Goal: Task Accomplishment & Management: Complete application form

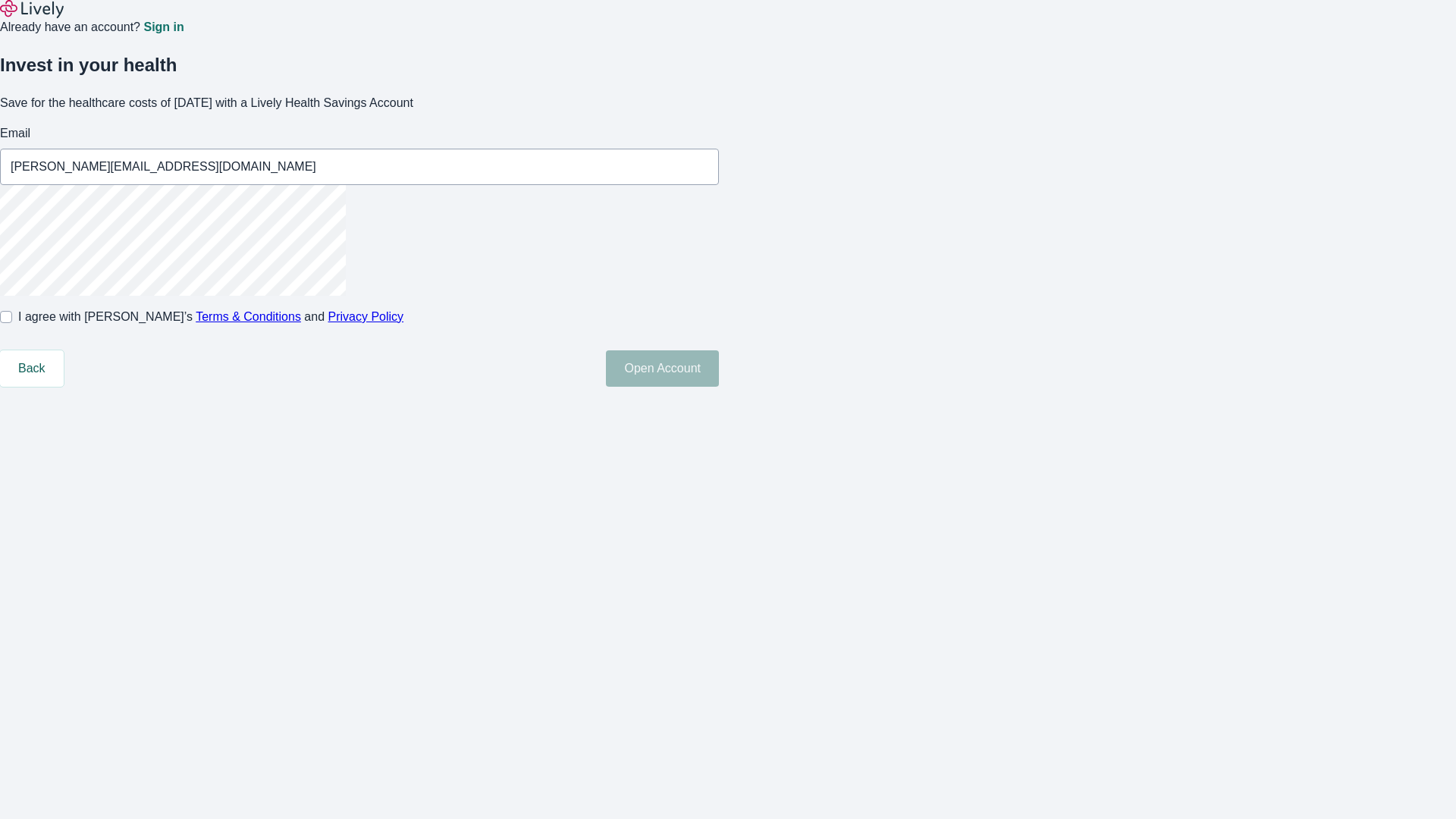
click at [12, 323] on input "I agree with Lively’s Terms & Conditions and Privacy Policy" at bounding box center [6, 317] width 12 height 12
checkbox input "true"
click at [719, 386] on button "Open Account" at bounding box center [663, 368] width 113 height 36
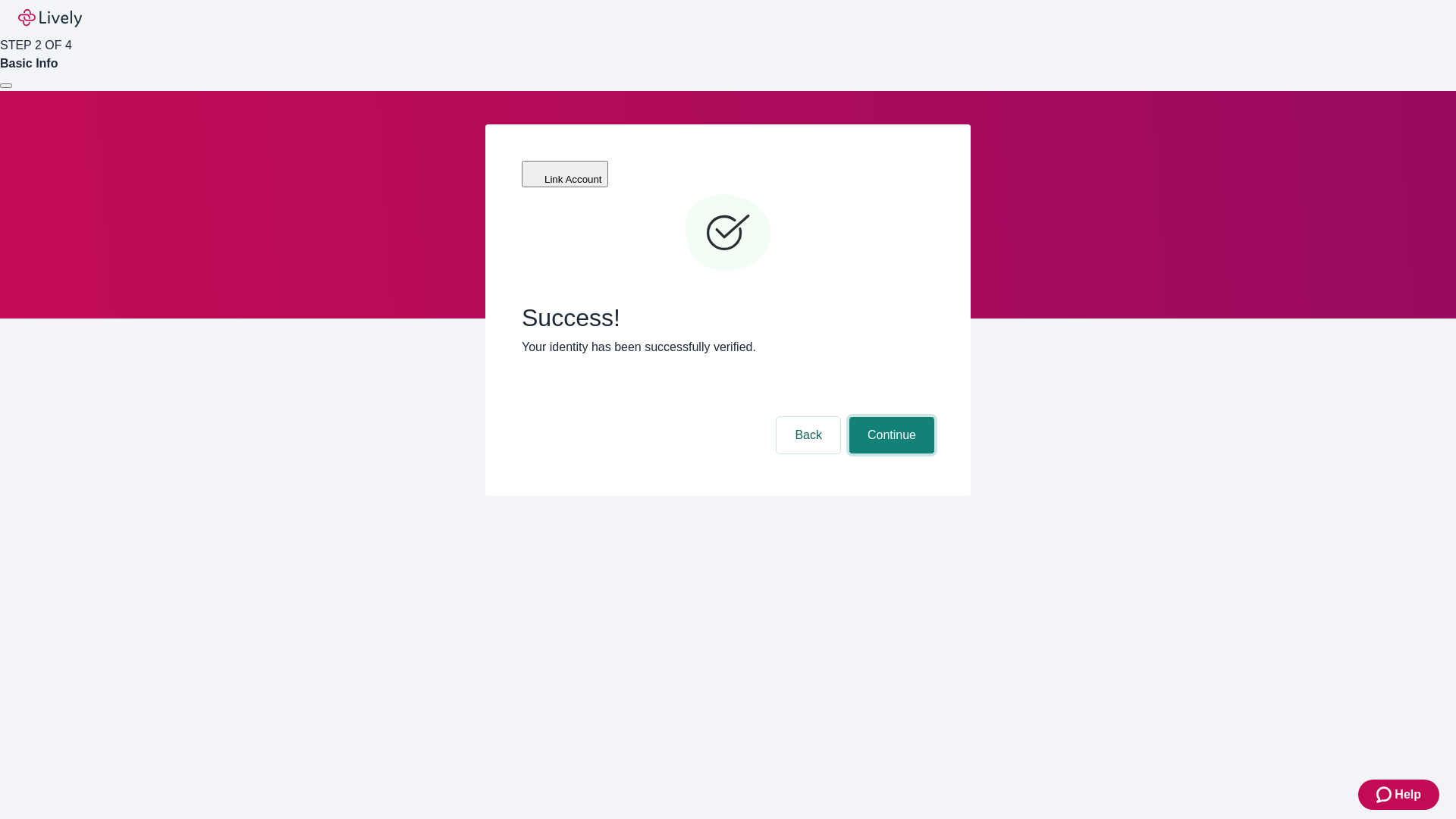
click at [890, 417] on button "Continue" at bounding box center [892, 435] width 85 height 36
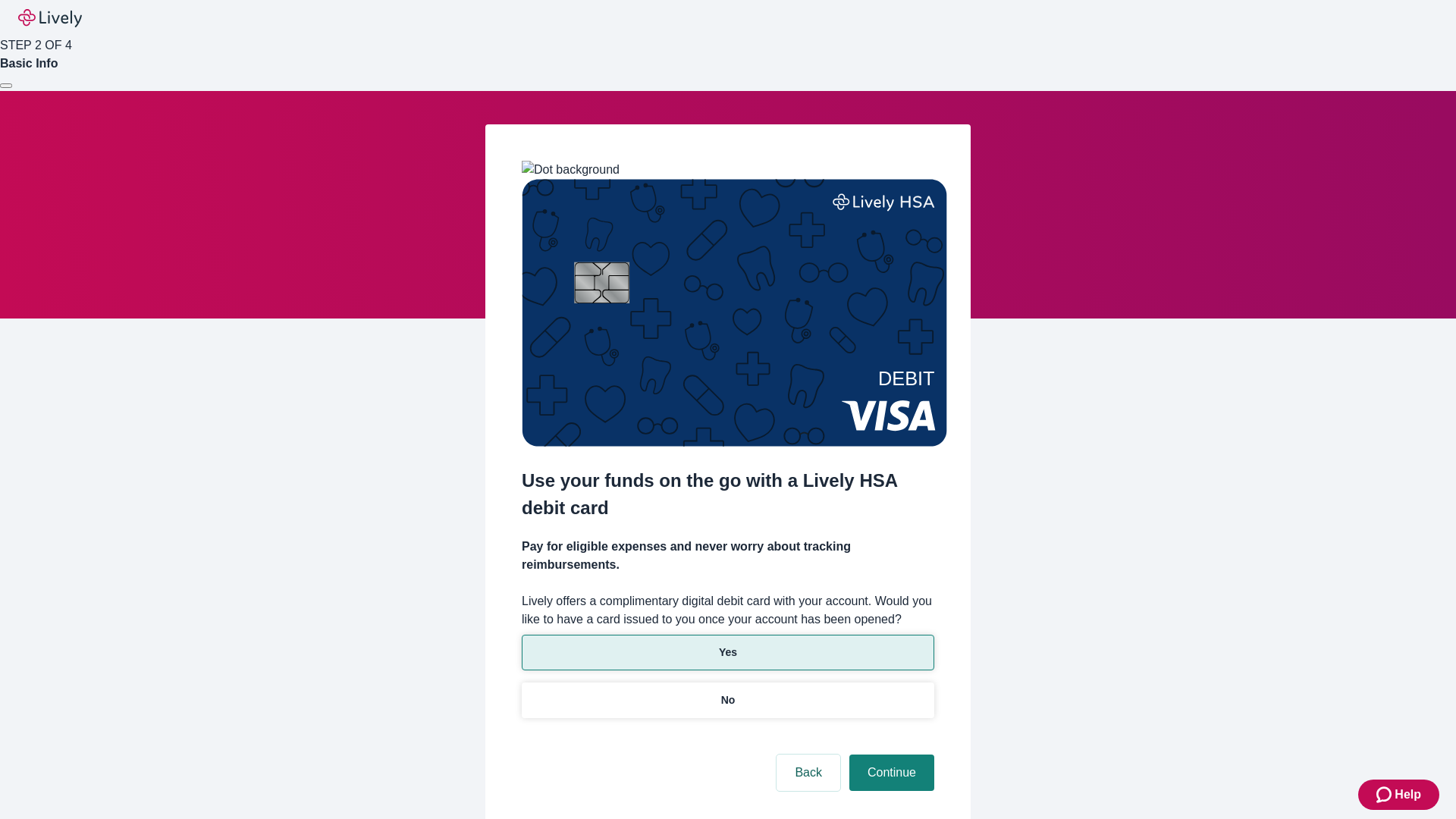
click at [727, 644] on p "Yes" at bounding box center [728, 652] width 18 height 16
click at [890, 755] on button "Continue" at bounding box center [892, 773] width 85 height 36
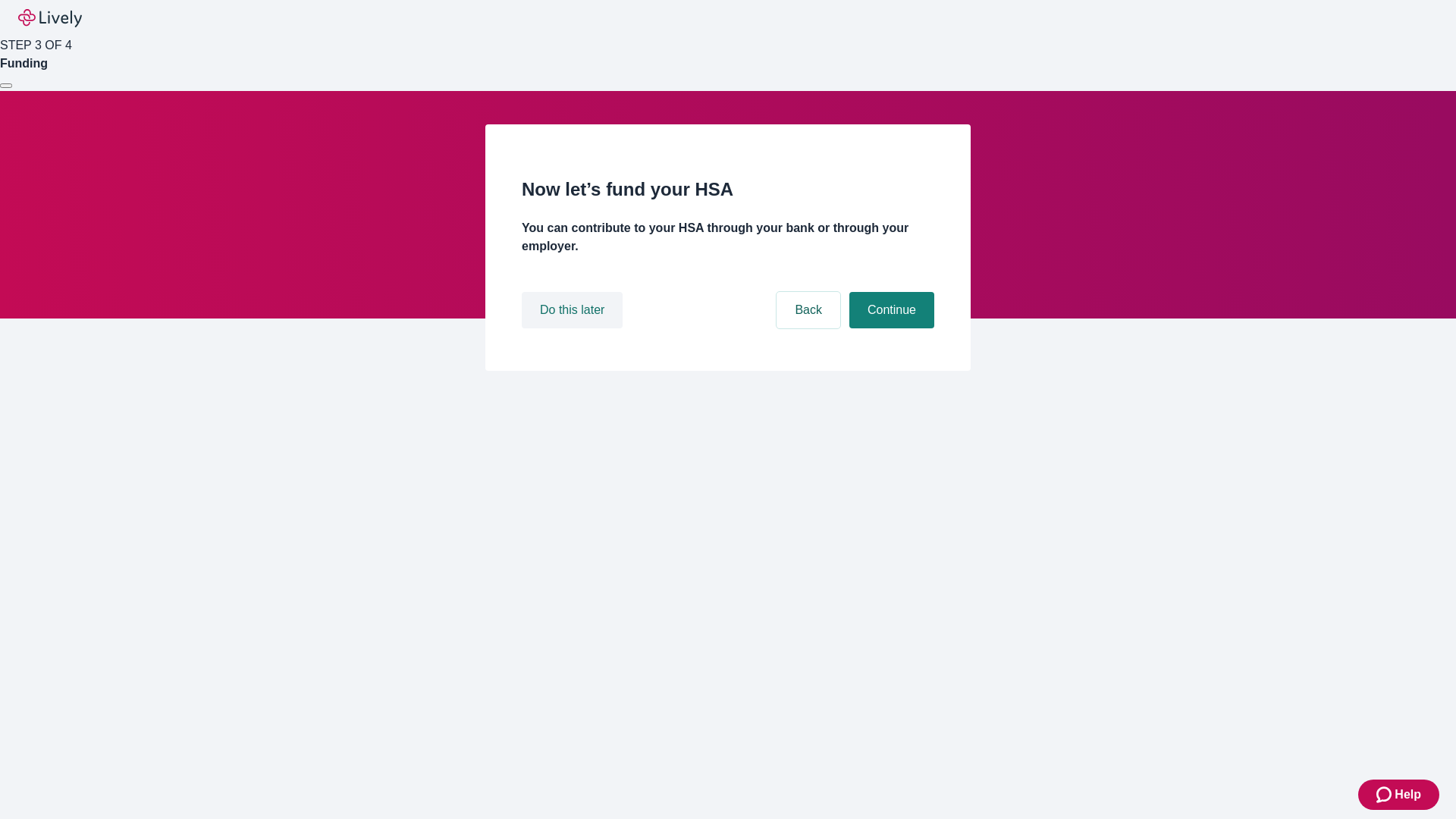
click at [574, 328] on button "Do this later" at bounding box center [572, 310] width 101 height 36
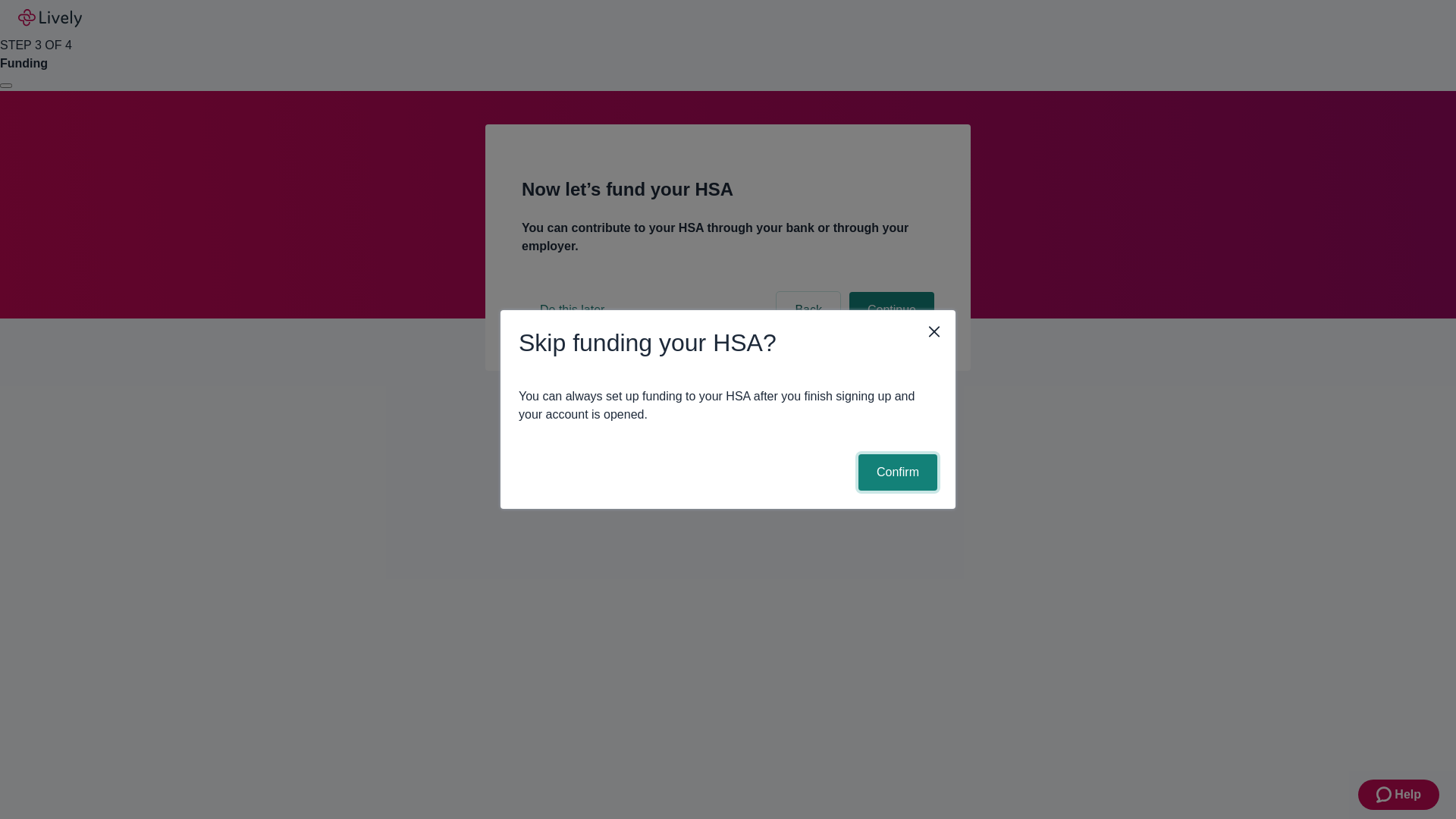
click at [896, 472] on button "Confirm" at bounding box center [897, 472] width 79 height 36
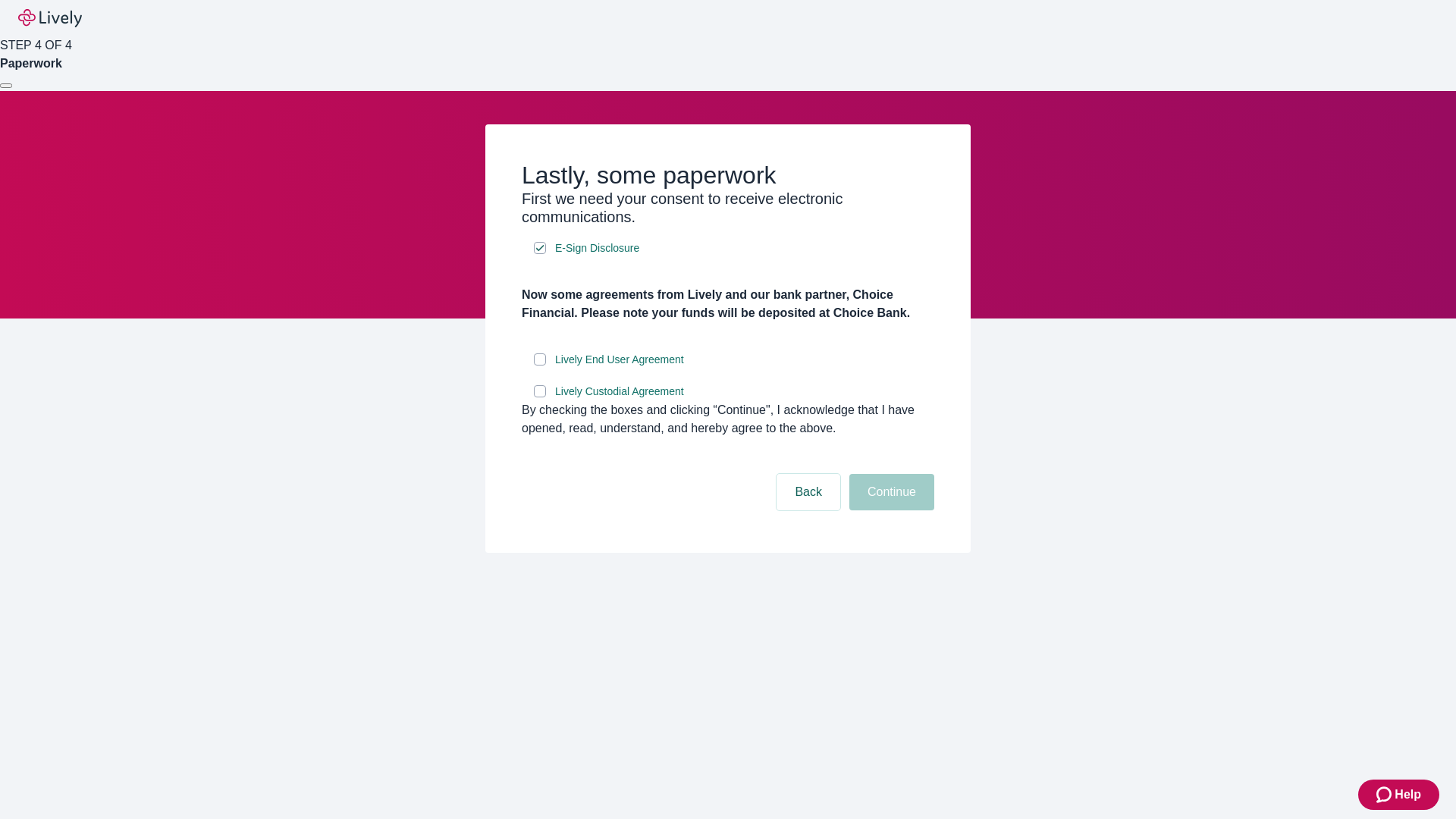
click at [540, 366] on input "Lively End User Agreement" at bounding box center [540, 360] width 12 height 12
checkbox input "true"
click at [540, 397] on input "Lively Custodial Agreement" at bounding box center [540, 392] width 12 height 12
checkbox input "true"
click at [890, 511] on button "Continue" at bounding box center [892, 492] width 85 height 36
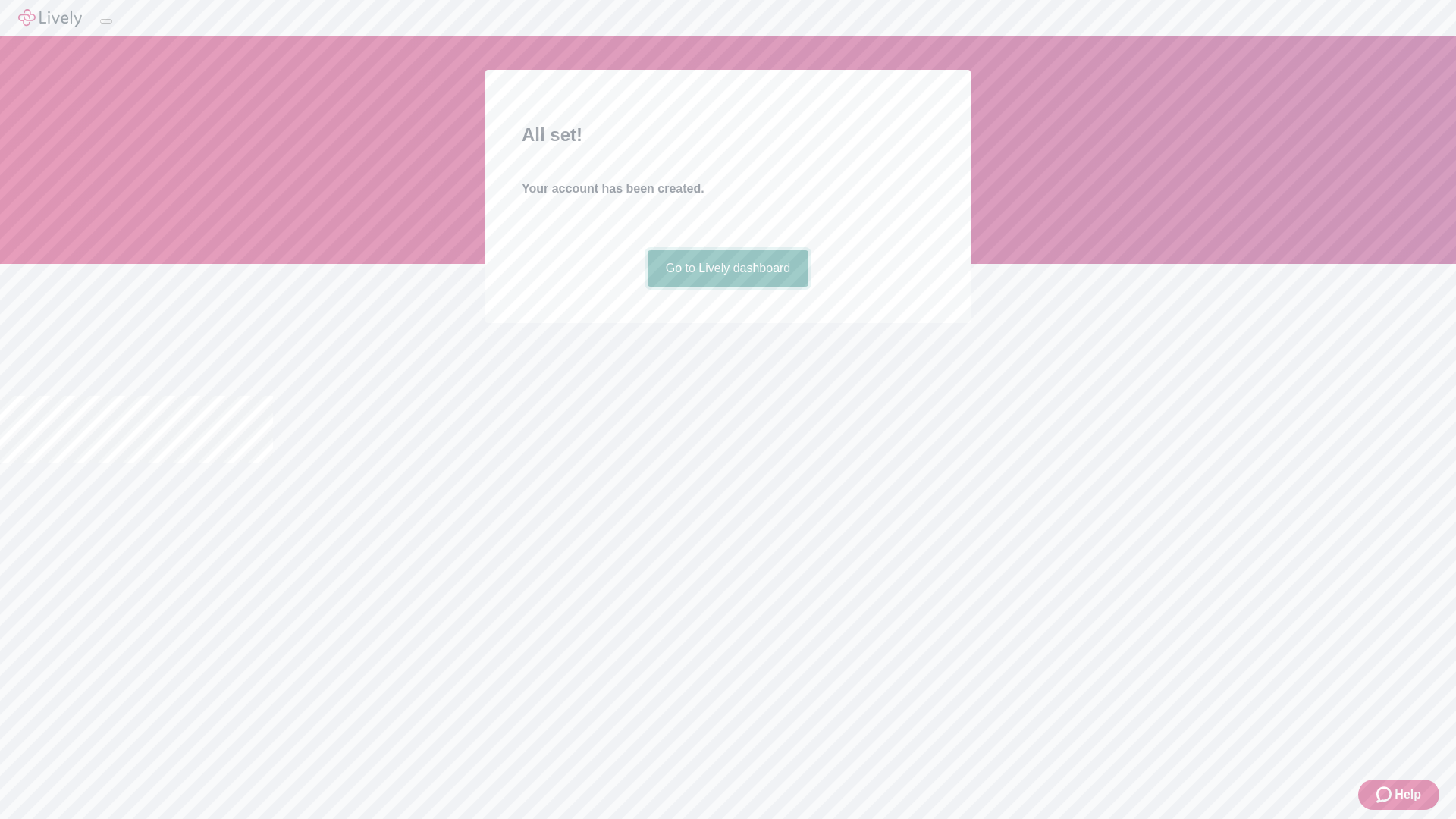
click at [727, 287] on link "Go to Lively dashboard" at bounding box center [729, 268] width 162 height 36
